Goal: Task Accomplishment & Management: Use online tool/utility

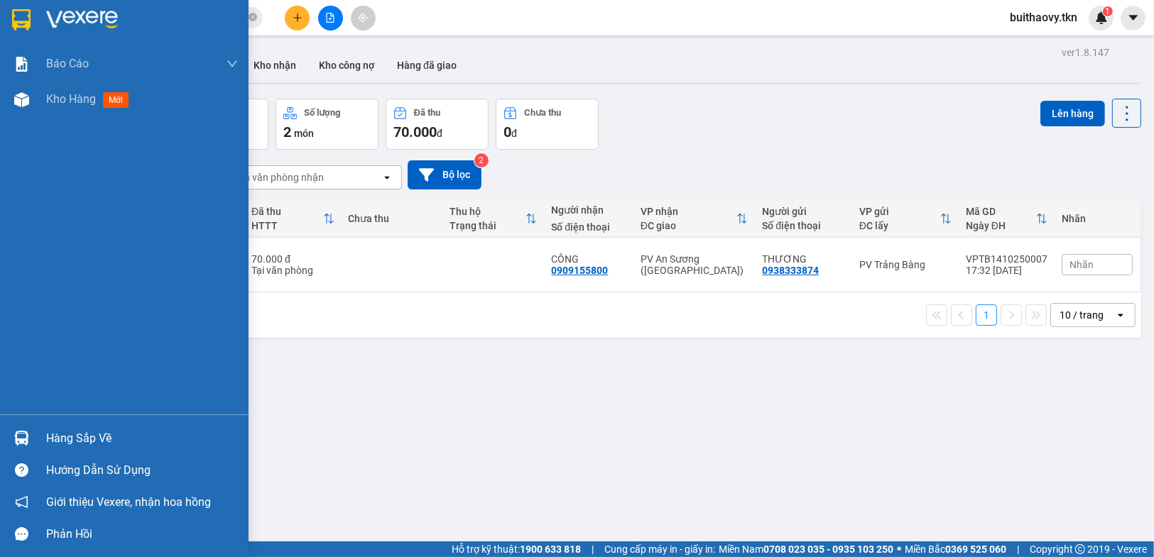
click at [99, 440] on div "Hàng sắp về" at bounding box center [142, 438] width 192 height 21
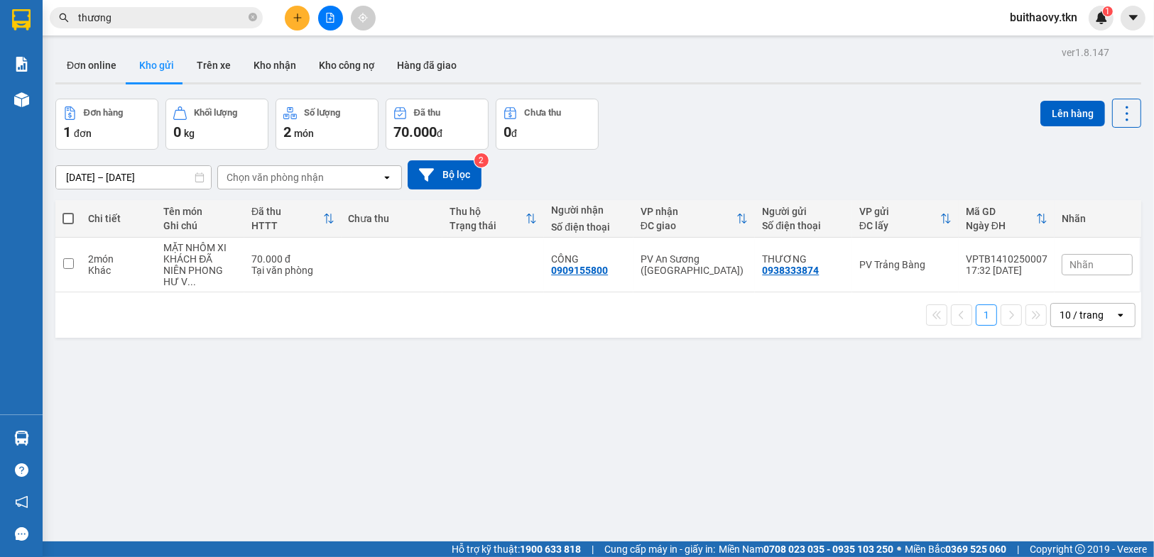
click at [880, 431] on section "Kết quả tìm kiếm ( 342 ) Bộ lọc Mã ĐH Trạng thái Món hàng Thu hộ Tổng cước Chưa…" at bounding box center [577, 278] width 1154 height 557
click at [1065, 108] on button "Lên hàng" at bounding box center [1072, 114] width 65 height 26
click at [66, 218] on span at bounding box center [67, 218] width 11 height 11
click at [68, 212] on input "checkbox" at bounding box center [68, 212] width 0 height 0
checkbox input "true"
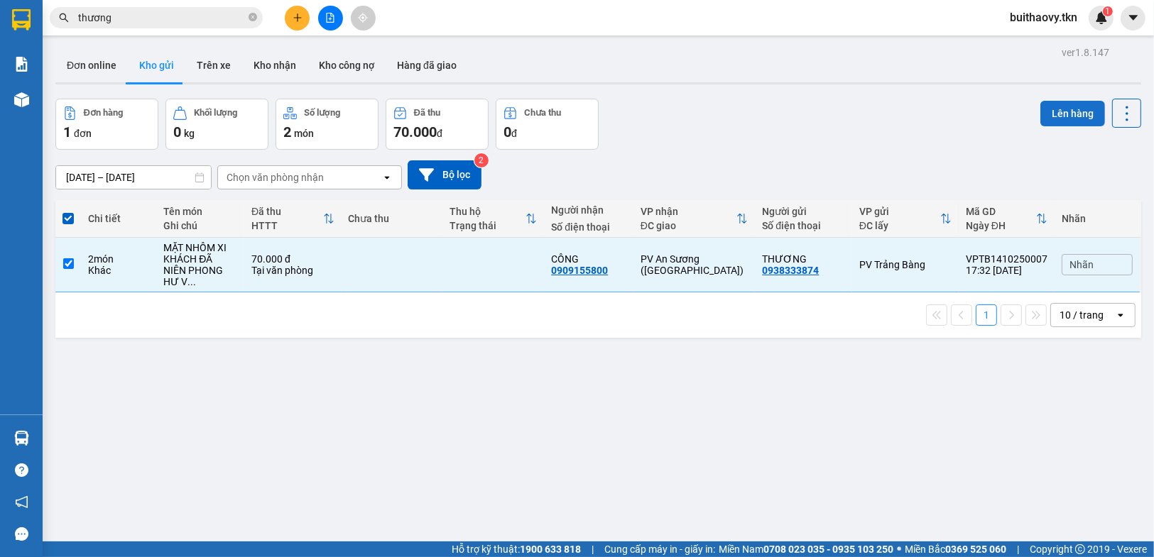
click at [1056, 109] on button "Lên hàng" at bounding box center [1072, 114] width 65 height 26
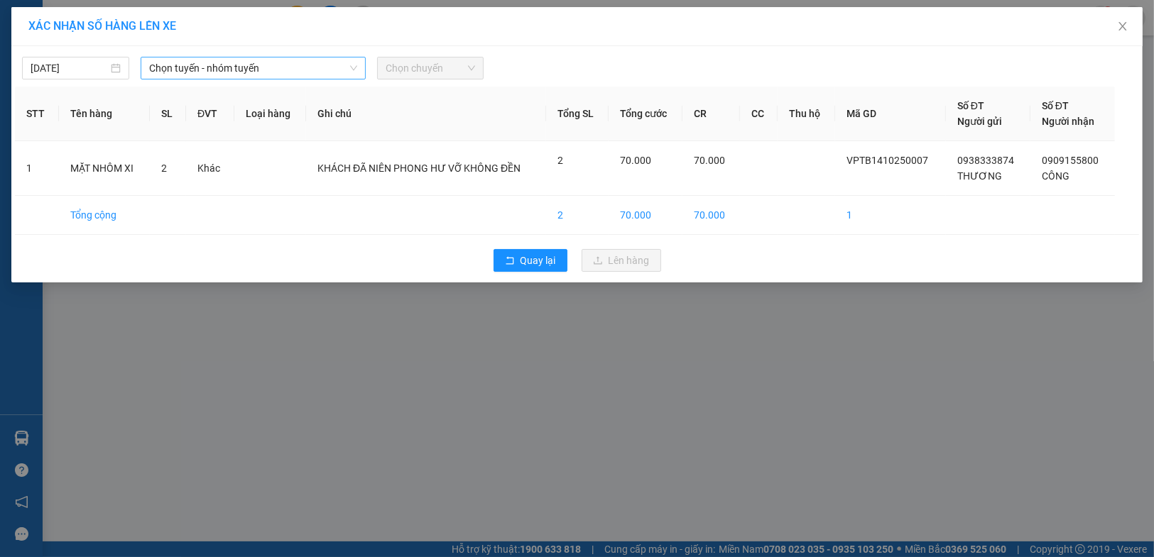
click at [217, 70] on span "Chọn tuyến - nhóm tuyến" at bounding box center [253, 68] width 208 height 21
click at [345, 66] on span "Chọn tuyến - nhóm tuyến" at bounding box center [253, 68] width 208 height 21
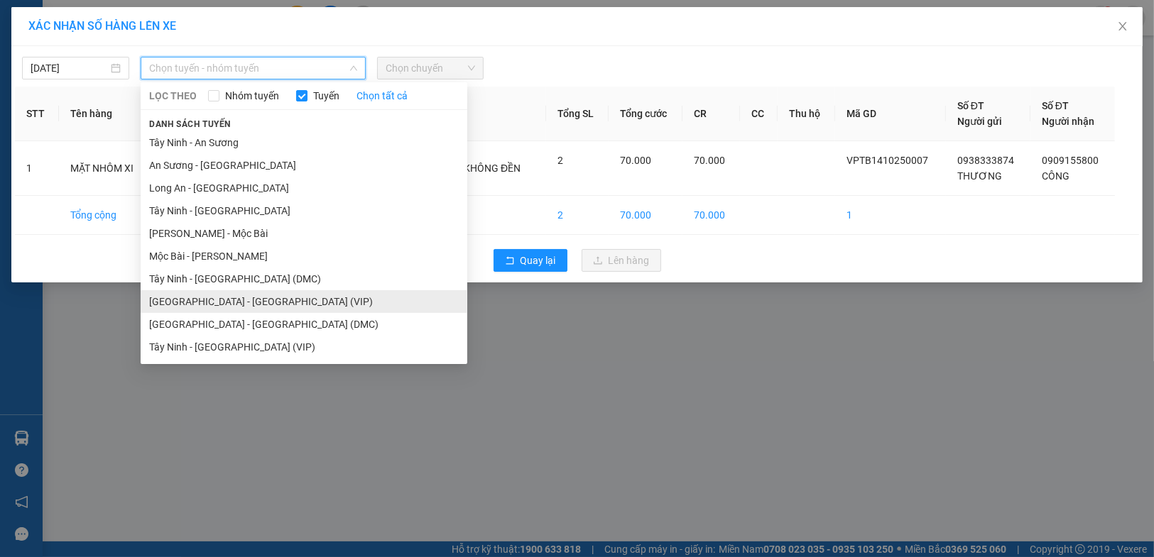
click at [274, 298] on li "[GEOGRAPHIC_DATA] - [GEOGRAPHIC_DATA] (VIP)" at bounding box center [304, 301] width 327 height 23
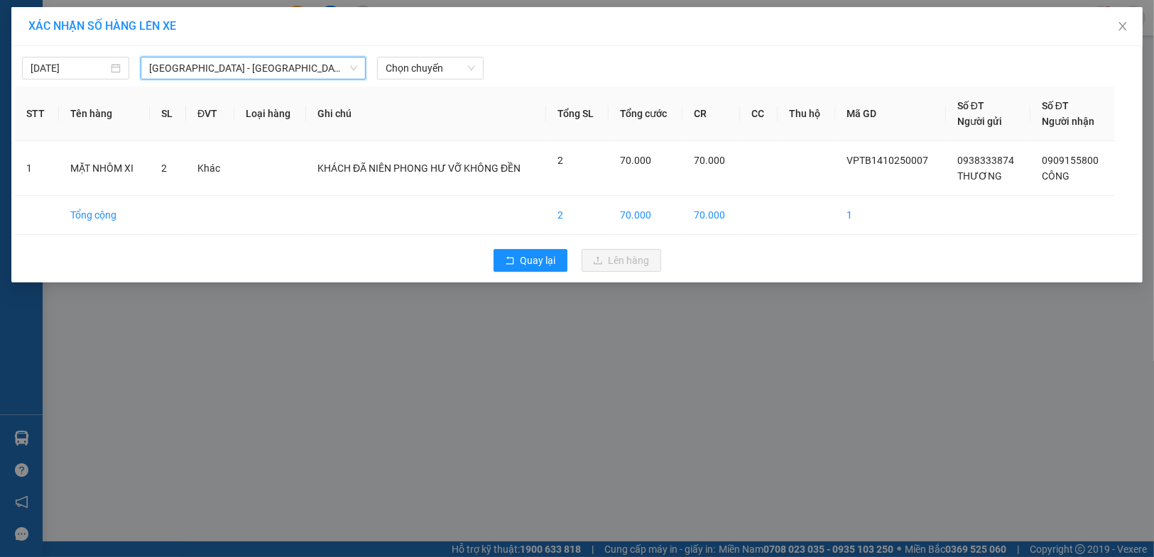
click at [275, 74] on span "[GEOGRAPHIC_DATA] - [GEOGRAPHIC_DATA] (VIP)" at bounding box center [253, 68] width 208 height 21
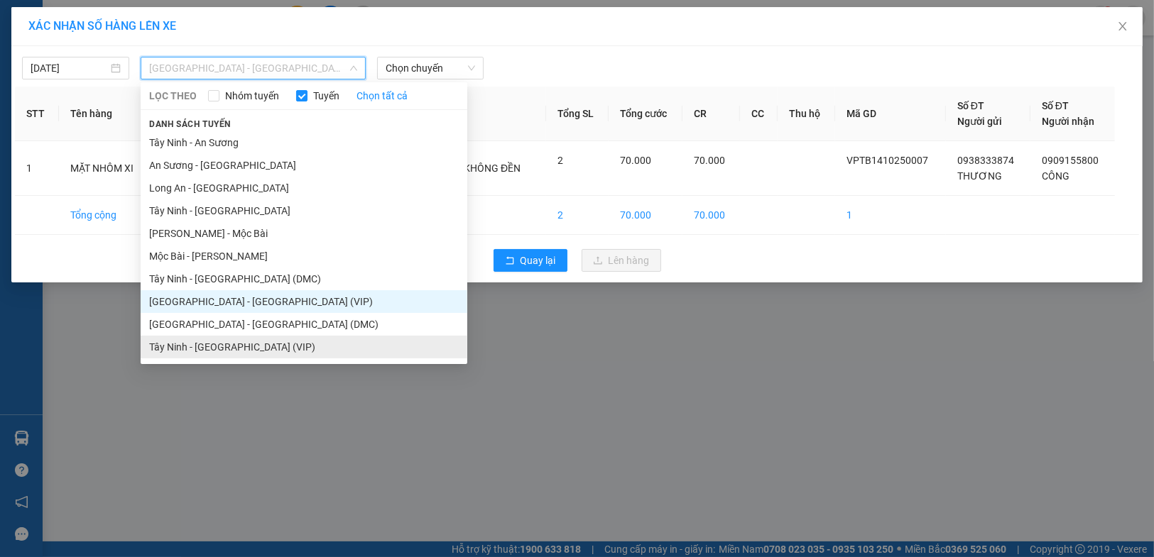
click at [266, 353] on li "Tây Ninh - [GEOGRAPHIC_DATA] (VIP)" at bounding box center [304, 347] width 327 height 23
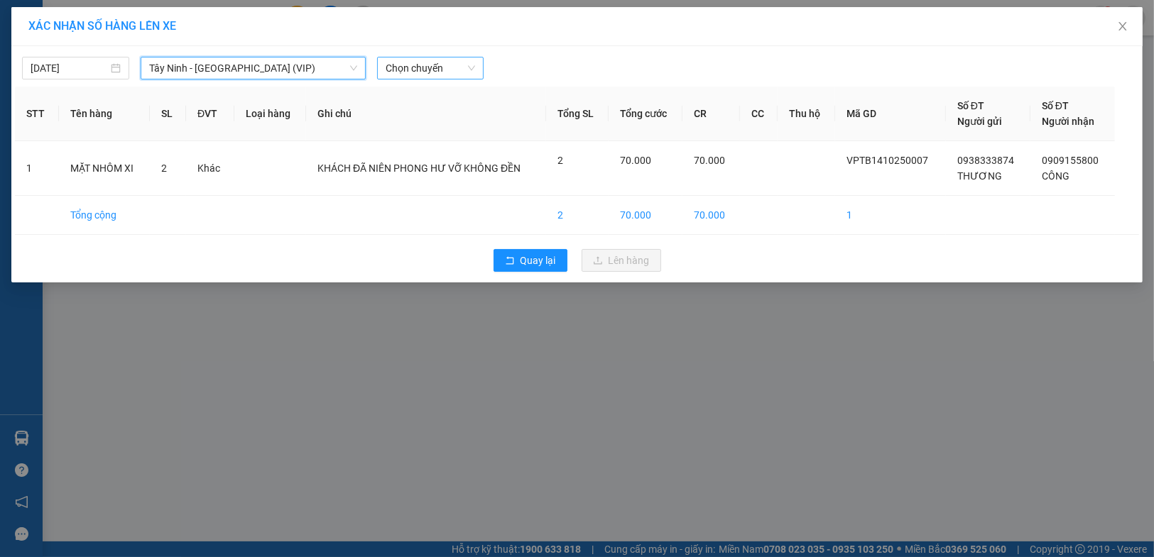
click at [444, 72] on span "Chọn chuyến" at bounding box center [431, 68] width 90 height 21
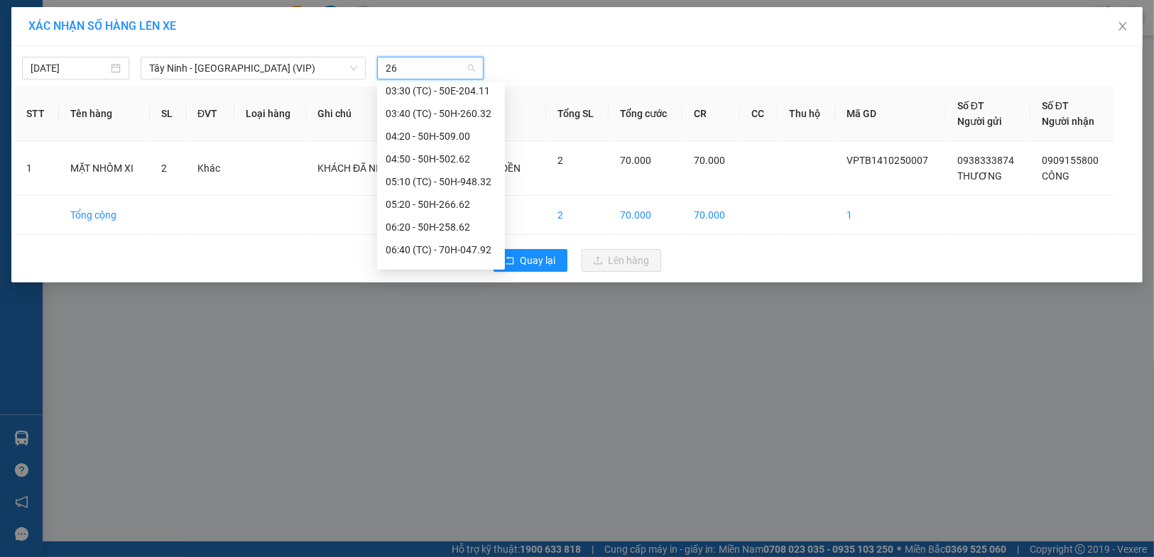
scroll to position [91, 0]
type input "26"
click at [442, 403] on div "XÁC NHẬN SỐ HÀNG LÊN XE [DATE] [GEOGRAPHIC_DATA] - [GEOGRAPHIC_DATA] (VIP) LỌC …" at bounding box center [577, 278] width 1154 height 557
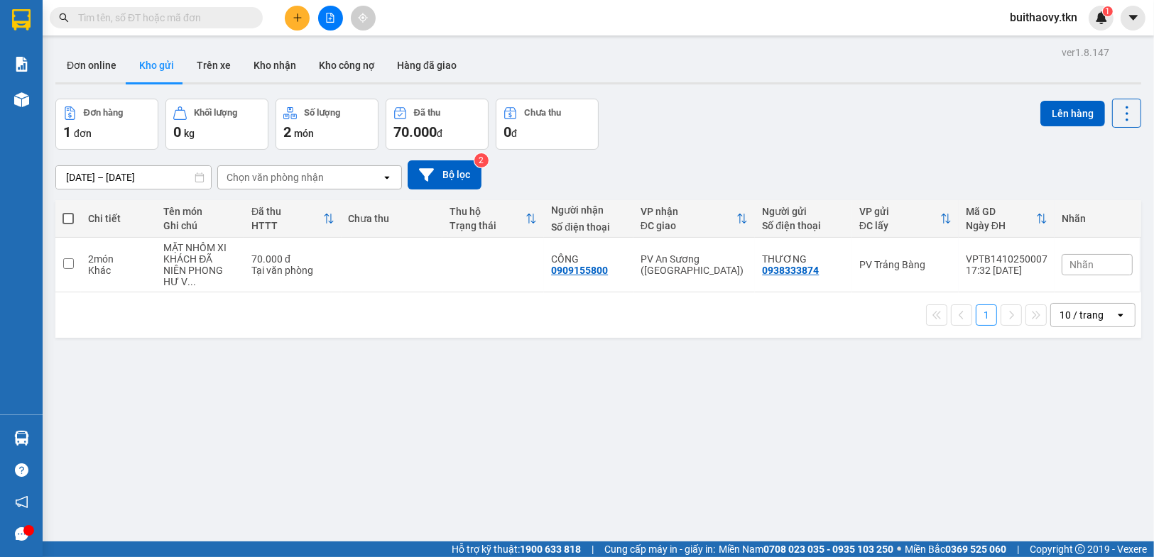
click at [69, 216] on span at bounding box center [67, 218] width 11 height 11
click at [68, 212] on input "checkbox" at bounding box center [68, 212] width 0 height 0
checkbox input "true"
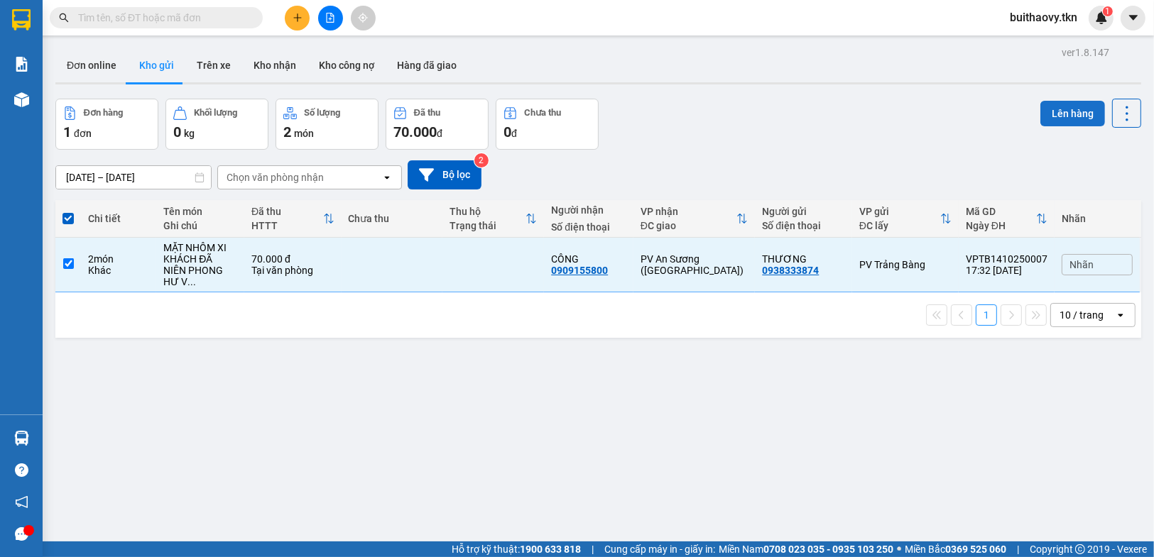
click at [1071, 112] on button "Lên hàng" at bounding box center [1072, 114] width 65 height 26
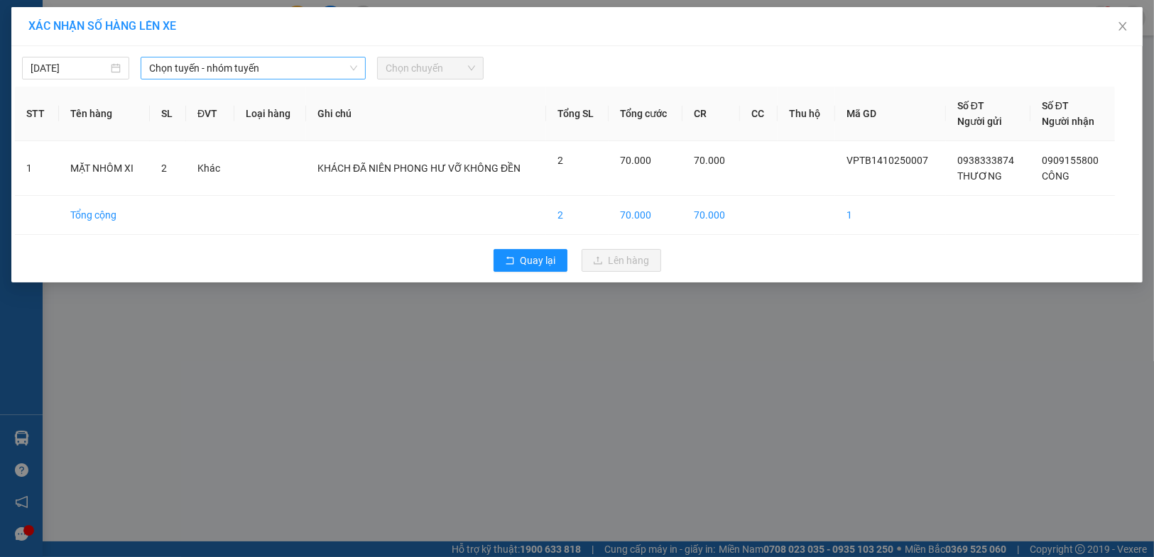
click at [349, 66] on icon "down" at bounding box center [353, 68] width 9 height 9
click at [325, 69] on span "Chọn tuyến - nhóm tuyến" at bounding box center [253, 68] width 208 height 21
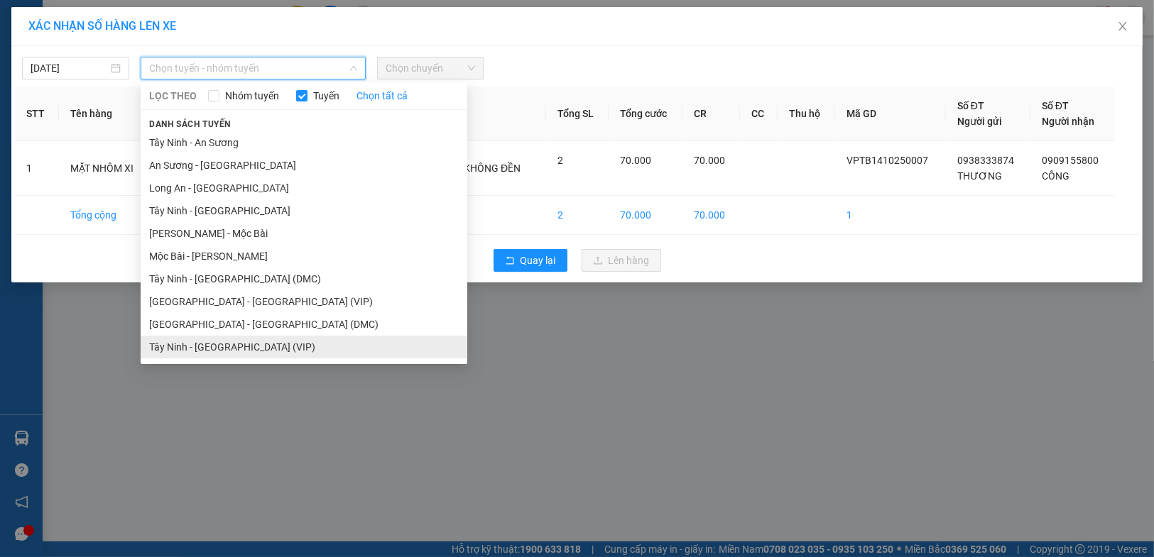
click at [285, 344] on li "Tây Ninh - [GEOGRAPHIC_DATA] (VIP)" at bounding box center [304, 347] width 327 height 23
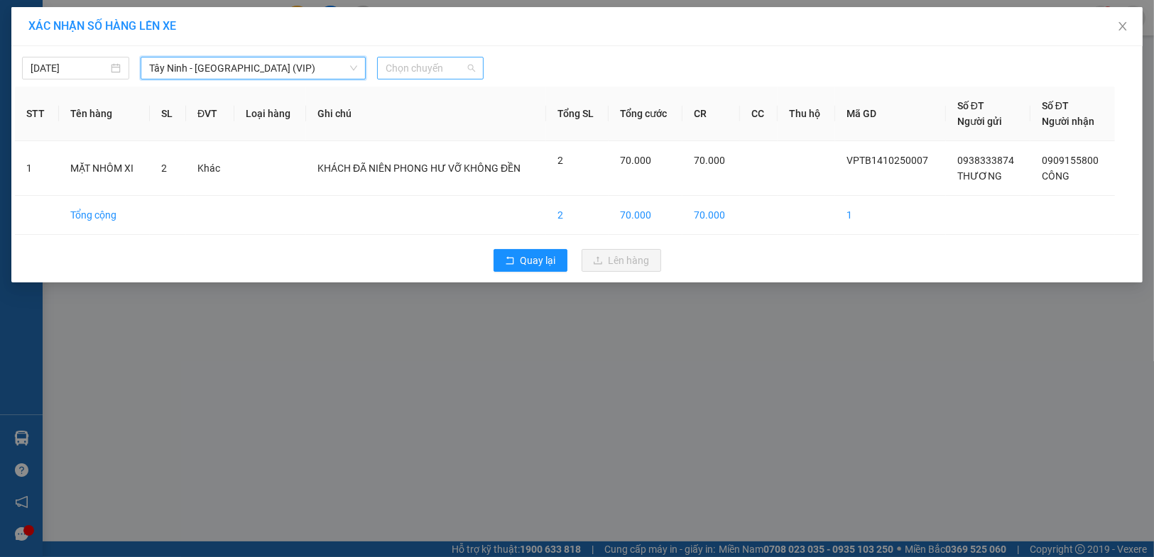
click at [407, 75] on span "Chọn chuyến" at bounding box center [431, 68] width 90 height 21
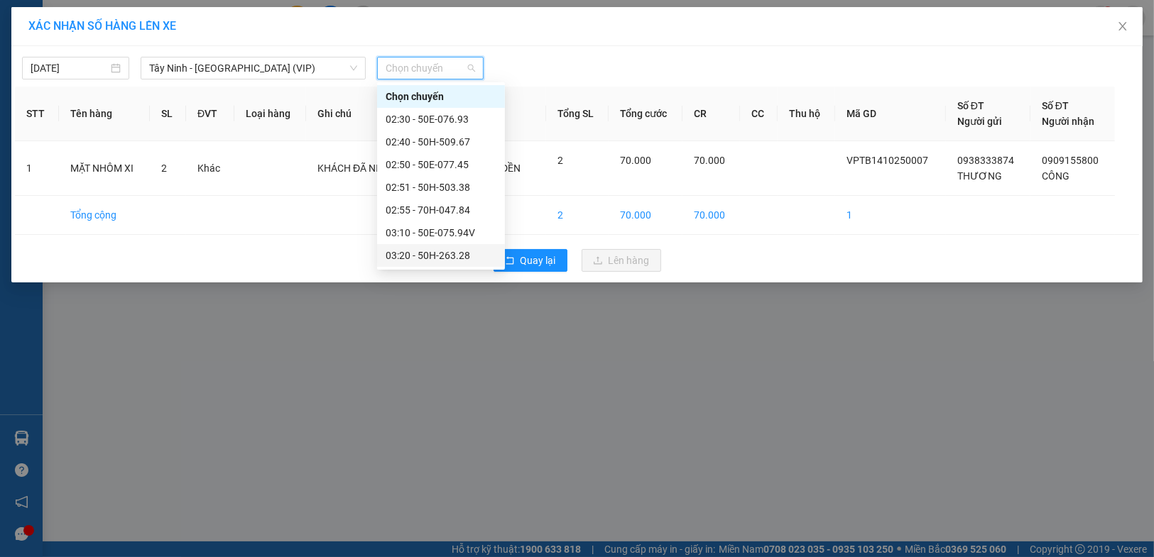
click at [444, 256] on div "03:20 - 50H-263.28" at bounding box center [441, 256] width 111 height 16
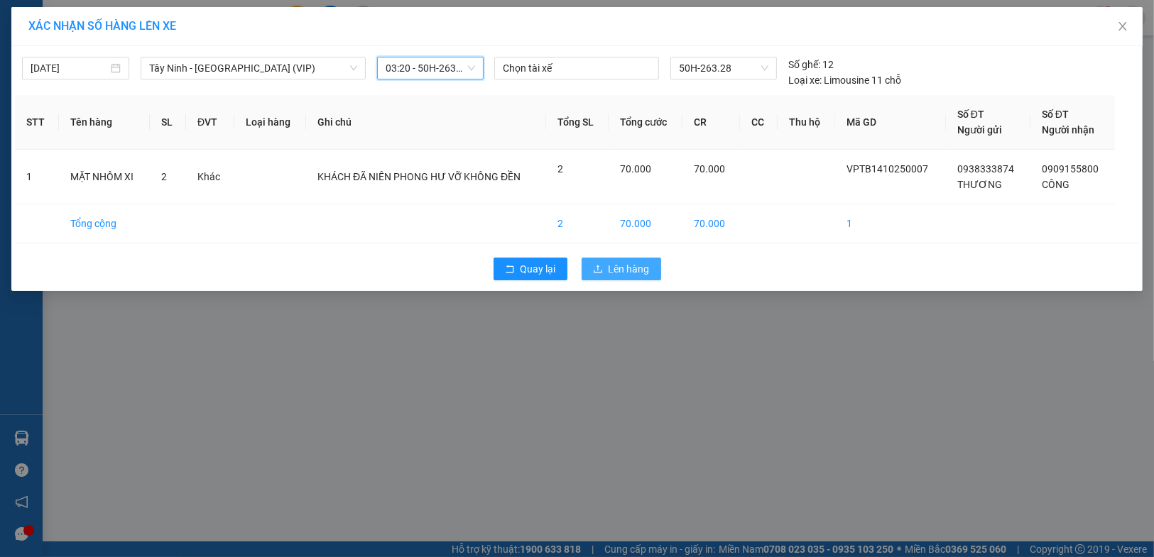
click at [603, 267] on button "Lên hàng" at bounding box center [621, 269] width 80 height 23
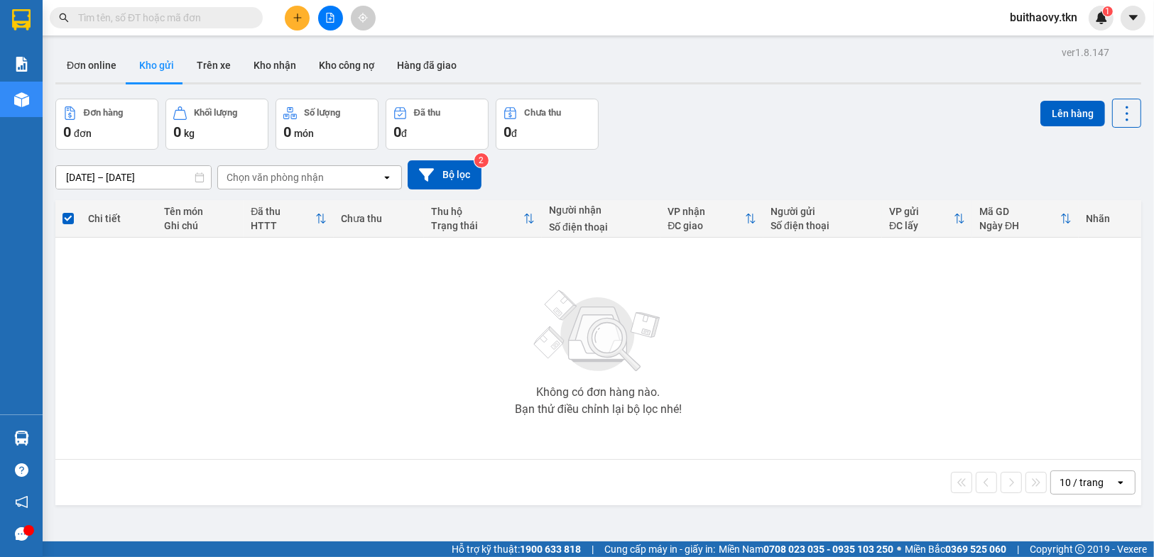
click at [847, 379] on div "Không có đơn hàng nào. Bạn thử điều chỉnh lại bộ lọc nhé!" at bounding box center [597, 348] width 1071 height 213
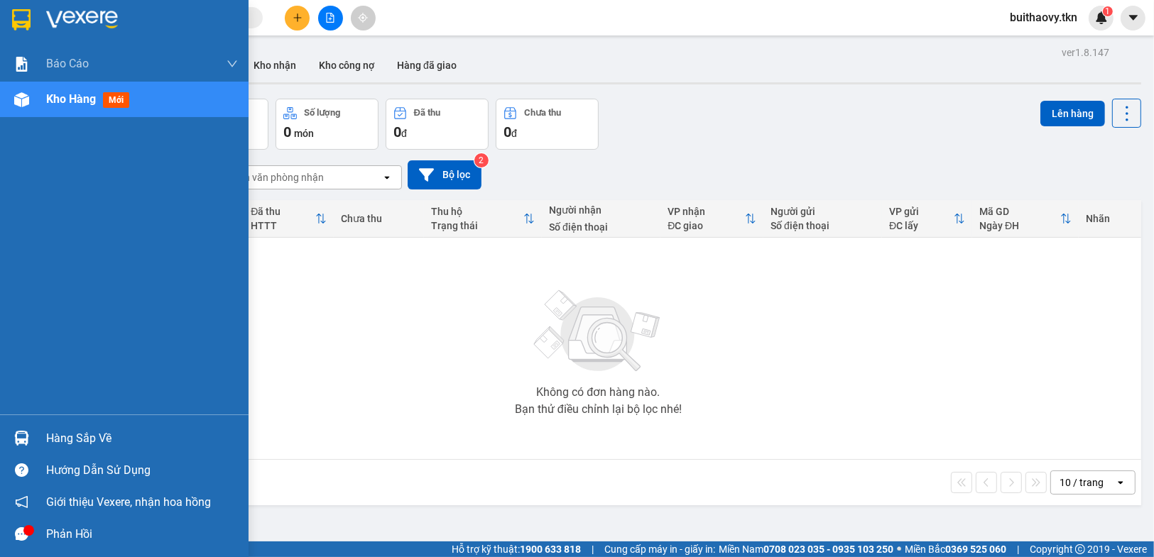
click at [18, 528] on icon "message" at bounding box center [21, 534] width 13 height 13
click at [13, 442] on div at bounding box center [21, 438] width 25 height 25
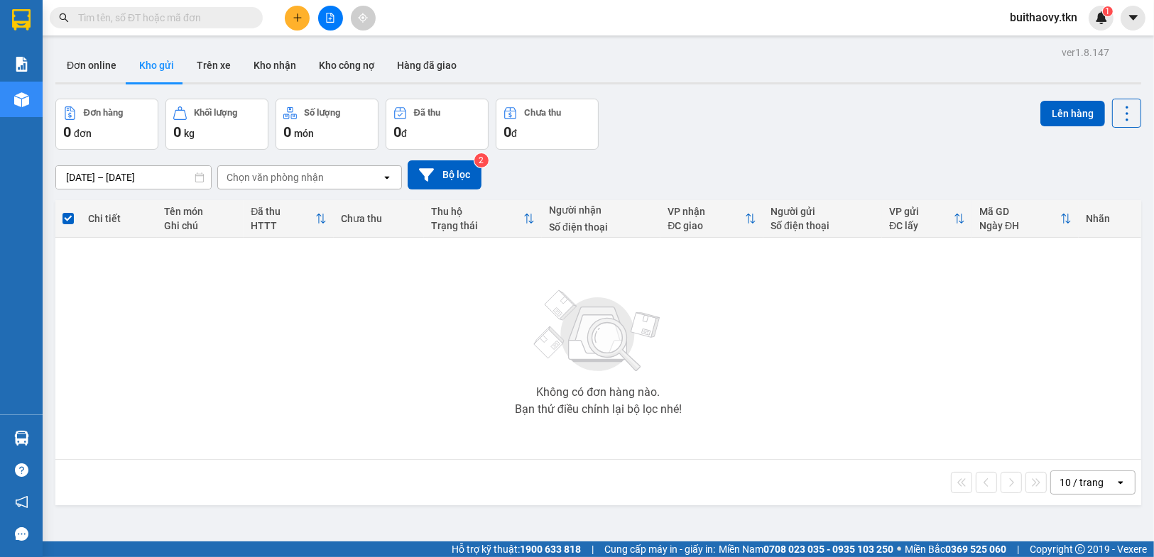
click at [765, 369] on section "Kết quả tìm kiếm ( 0 ) Bộ lọc No Data buithaovy.tkn 1 Báo cáo Mẫu 1: Báo cáo dò…" at bounding box center [577, 278] width 1154 height 557
click at [118, 124] on div "0 đơn" at bounding box center [106, 132] width 87 height 20
click at [192, 117] on div "Khối lượng" at bounding box center [216, 112] width 87 height 13
click at [227, 69] on button "Trên xe" at bounding box center [213, 65] width 57 height 34
